Goal: Information Seeking & Learning: Learn about a topic

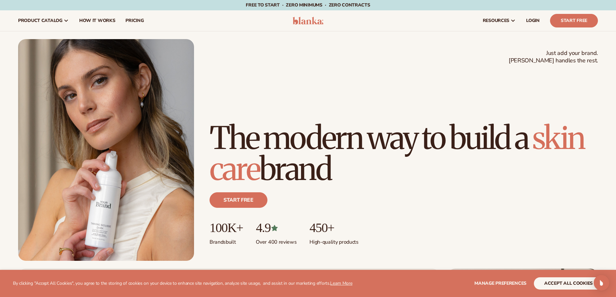
drag, startPoint x: 378, startPoint y: 53, endPoint x: 228, endPoint y: 37, distance: 150.4
click at [378, 53] on div "Just add your brand. Blanka handles the rest. beauty,skin care,wellness,makeup …" at bounding box center [308, 150] width 580 height 222
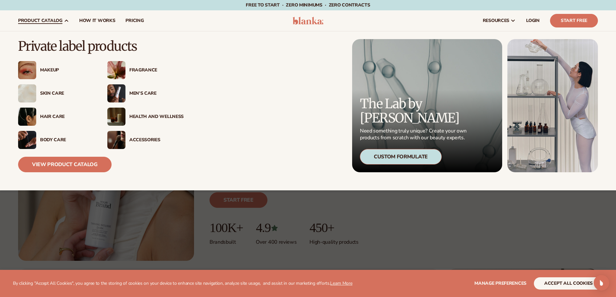
click at [53, 19] on span "product catalog" at bounding box center [40, 20] width 44 height 5
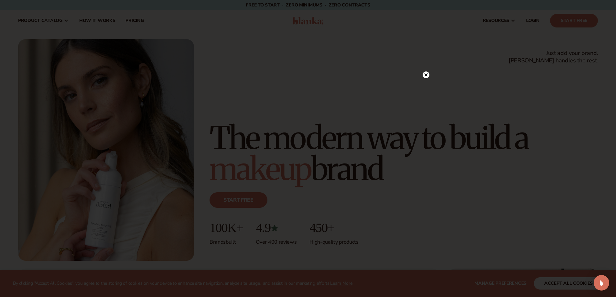
click at [426, 74] on circle at bounding box center [426, 75] width 7 height 7
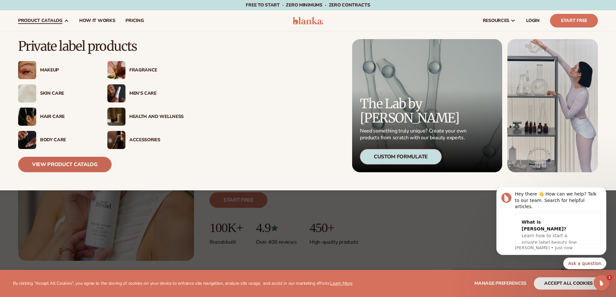
click at [65, 162] on link "View Product Catalog" at bounding box center [65, 165] width 94 height 16
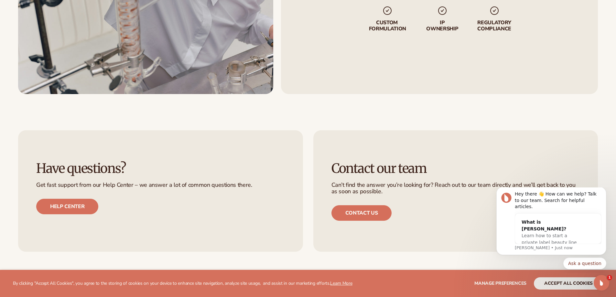
scroll to position [1068, 0]
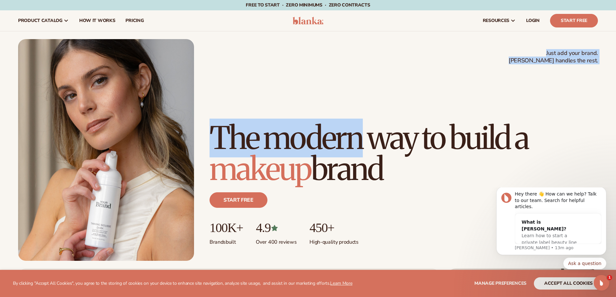
drag, startPoint x: 601, startPoint y: 59, endPoint x: 547, endPoint y: 52, distance: 54.4
click at [547, 52] on div "Just add your brand. Blanka handles the rest. beauty,skin care,wellness,makeup …" at bounding box center [308, 150] width 616 height 222
click at [523, 51] on div "Just add your brand. Blanka handles the rest. beauty,skin care,wellness,makeup …" at bounding box center [308, 150] width 580 height 222
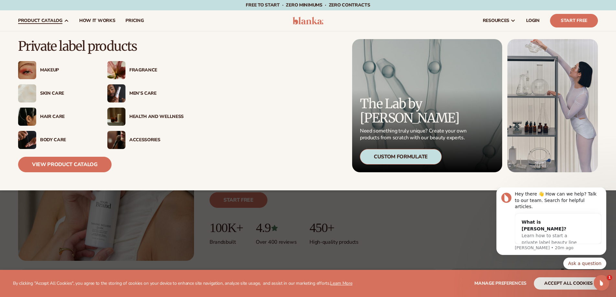
click at [157, 115] on div "Health And Wellness" at bounding box center [156, 117] width 54 height 6
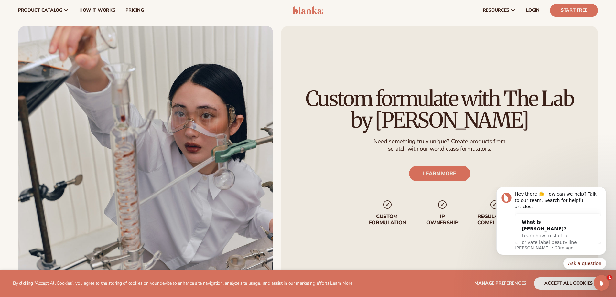
scroll to position [195, 0]
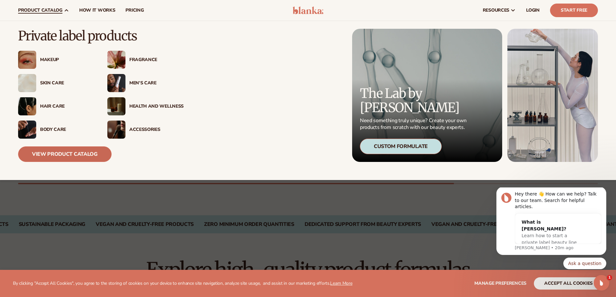
click at [68, 157] on link "View Product Catalog" at bounding box center [65, 155] width 94 height 16
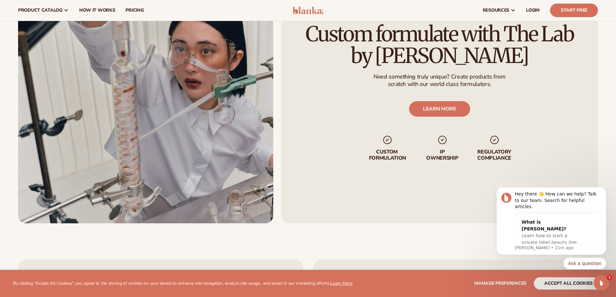
scroll to position [744, 0]
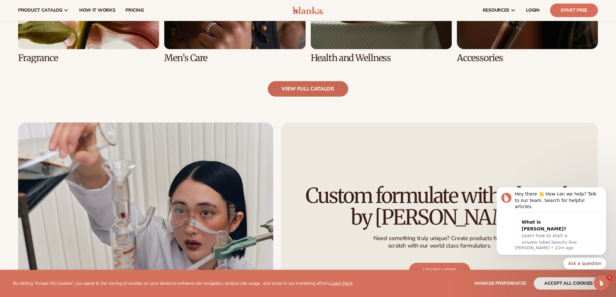
click at [308, 89] on link "view full catalog" at bounding box center [308, 89] width 81 height 16
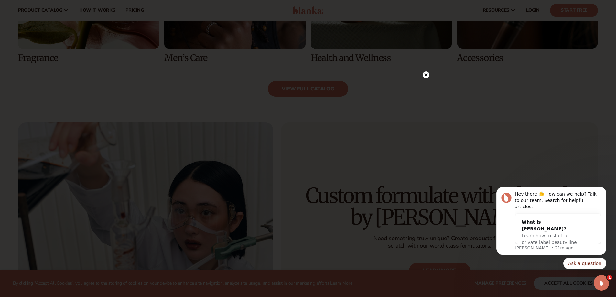
click at [427, 73] on circle at bounding box center [426, 75] width 7 height 7
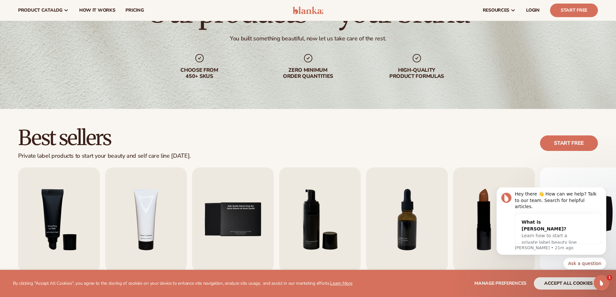
scroll to position [0, 0]
